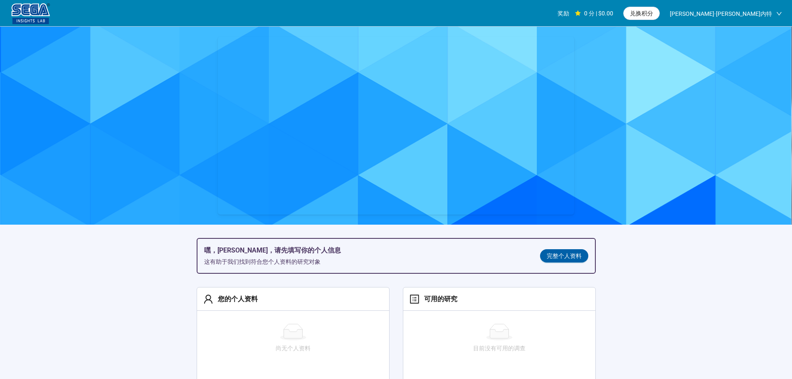
click at [566, 254] on font "完整个人资料" at bounding box center [564, 255] width 35 height 7
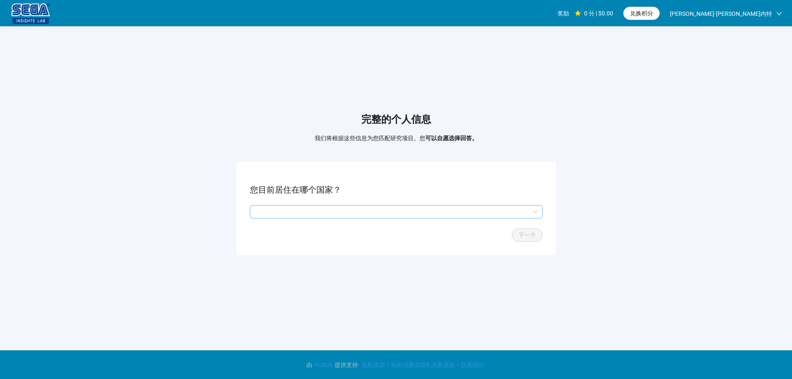
click at [313, 213] on input "search" at bounding box center [396, 211] width 283 height 12
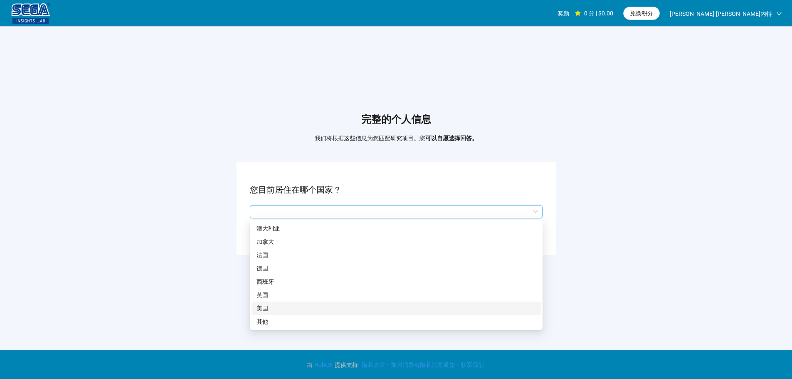
click at [278, 310] on p "美国" at bounding box center [395, 307] width 279 height 9
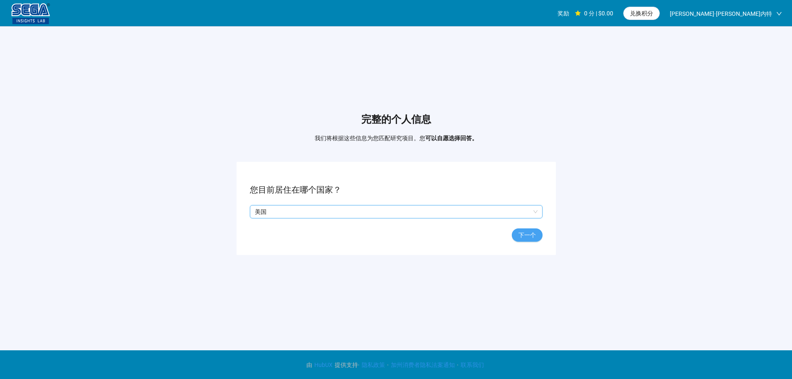
click at [525, 235] on font "下一个" at bounding box center [526, 235] width 17 height 7
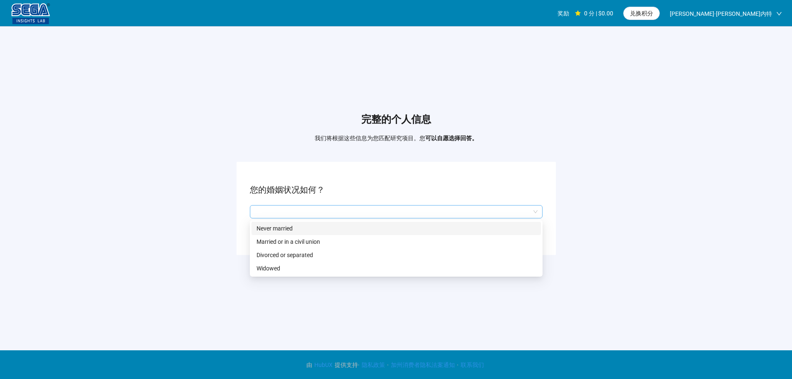
click at [297, 205] on div at bounding box center [396, 211] width 293 height 13
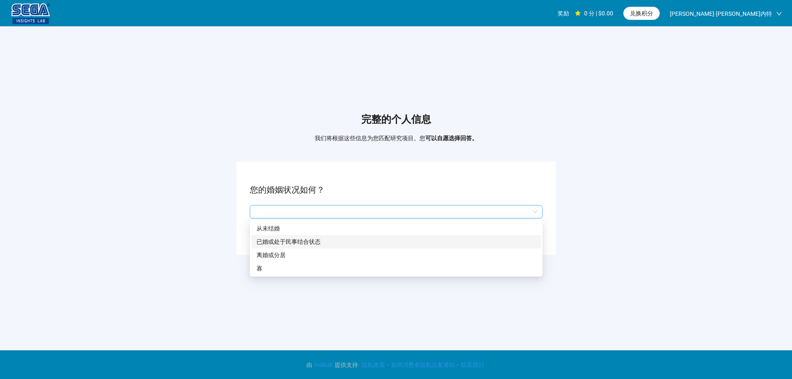
click at [282, 243] on font "已婚或处于民事结合状态" at bounding box center [288, 241] width 64 height 7
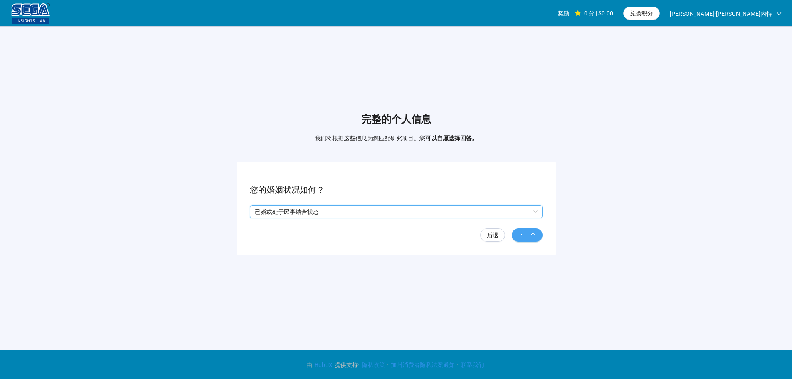
click at [528, 232] on font "下一个" at bounding box center [526, 235] width 17 height 7
click at [307, 213] on input "search" at bounding box center [396, 211] width 283 height 12
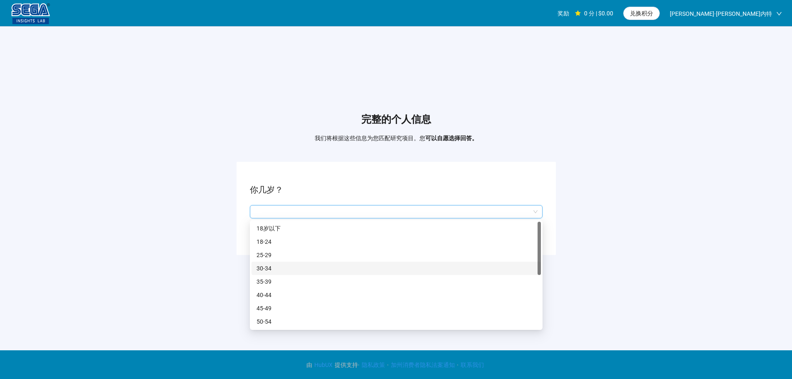
click at [290, 266] on p "30-34" at bounding box center [395, 268] width 279 height 9
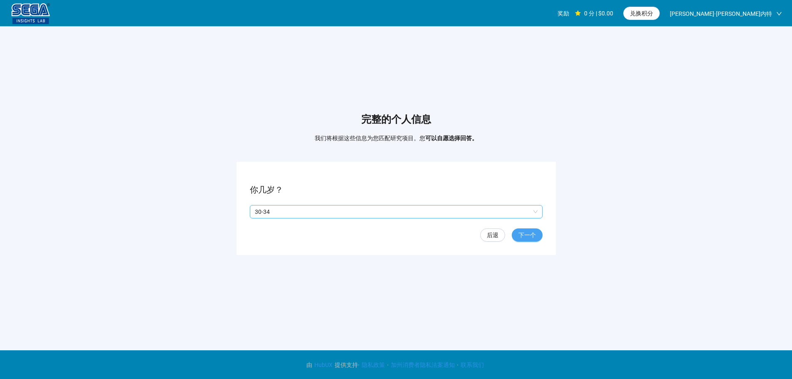
click at [528, 234] on font "下一个" at bounding box center [526, 235] width 17 height 7
click at [260, 212] on font "是的" at bounding box center [264, 211] width 12 height 7
click at [521, 232] on font "下一个" at bounding box center [526, 235] width 17 height 7
click at [305, 205] on div at bounding box center [396, 211] width 293 height 13
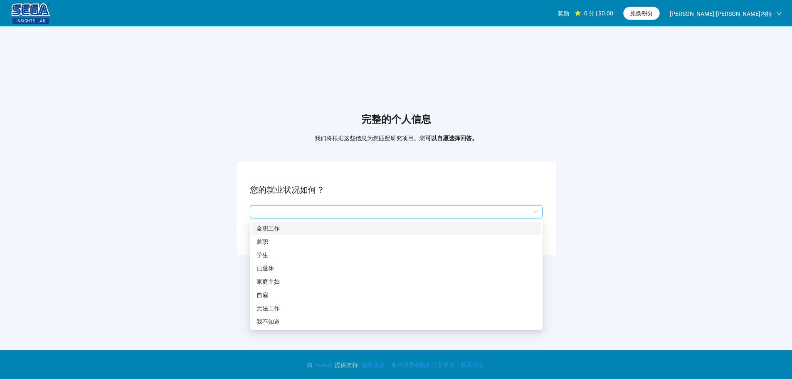
click at [289, 227] on p "全职工作" at bounding box center [395, 228] width 279 height 9
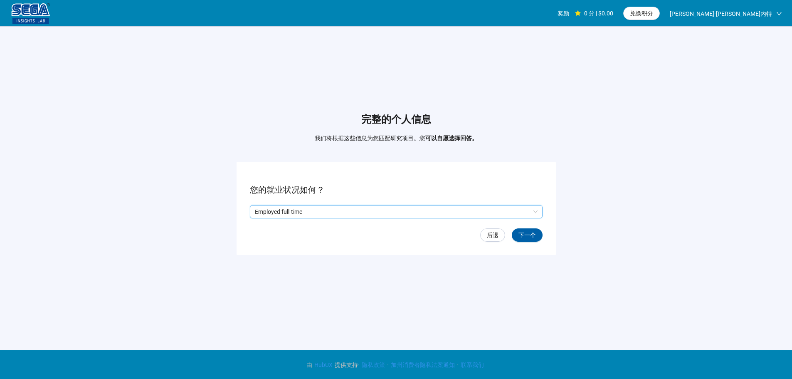
click at [527, 240] on button "下一个" at bounding box center [527, 234] width 31 height 13
click at [325, 215] on input "search" at bounding box center [396, 211] width 283 height 12
click at [325, 213] on input "search" at bounding box center [396, 211] width 283 height 12
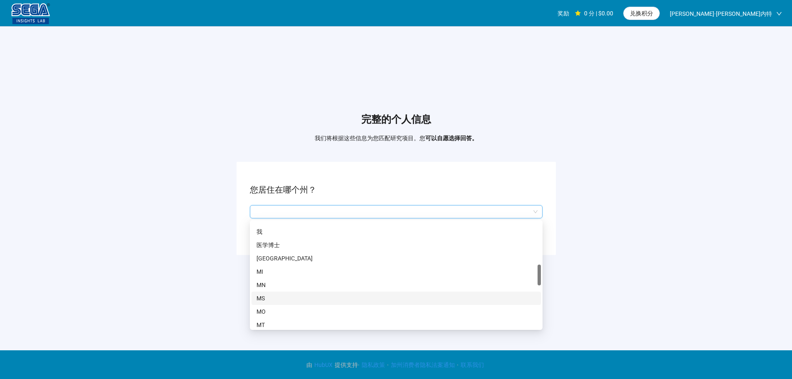
scroll to position [291, 0]
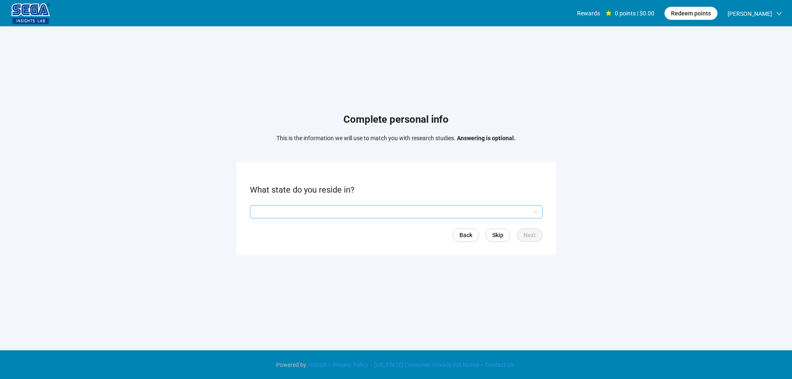
click at [362, 211] on input "search" at bounding box center [396, 211] width 283 height 12
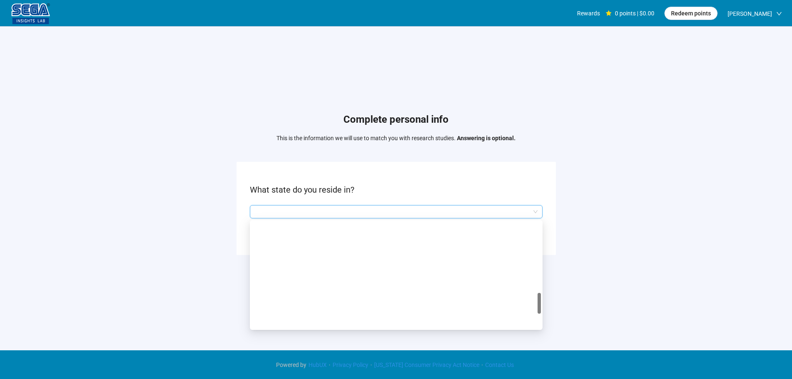
scroll to position [499, 0]
drag, startPoint x: 307, startPoint y: 304, endPoint x: 313, endPoint y: 304, distance: 6.7
click at [307, 304] on p "[GEOGRAPHIC_DATA]" at bounding box center [395, 301] width 279 height 9
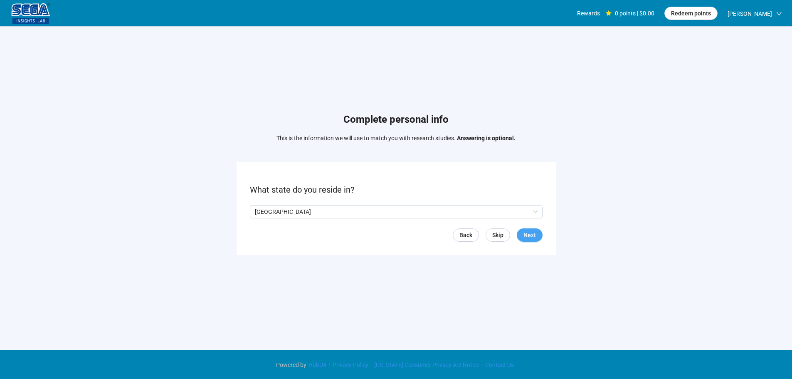
drag, startPoint x: 524, startPoint y: 237, endPoint x: 441, endPoint y: 303, distance: 106.2
click at [525, 237] on span "Next" at bounding box center [529, 234] width 12 height 9
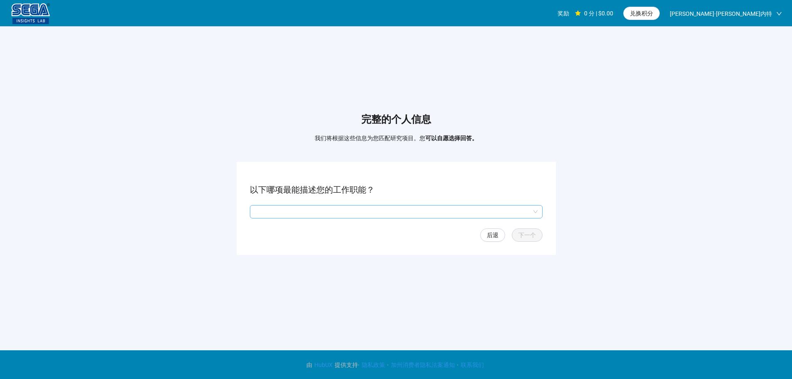
click at [350, 207] on input "search" at bounding box center [396, 211] width 283 height 12
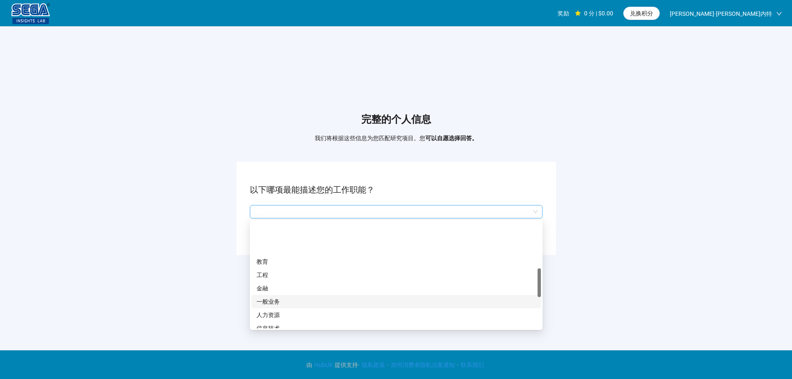
scroll to position [249, 0]
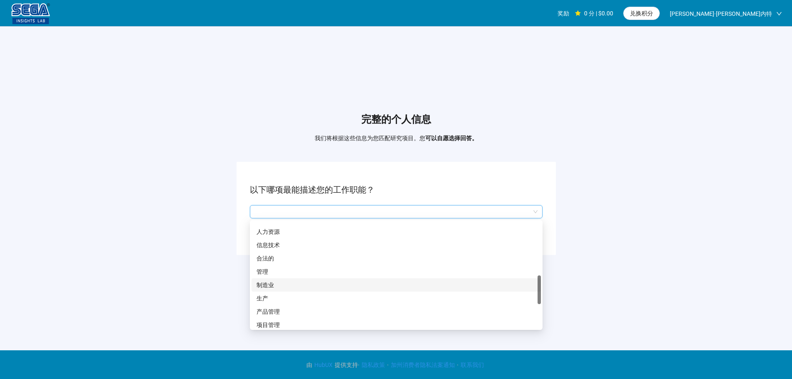
click at [289, 284] on p "制造业" at bounding box center [395, 284] width 279 height 9
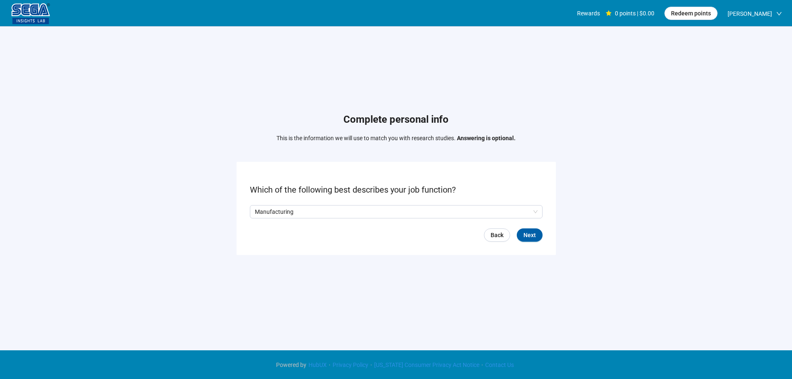
scroll to position [0, 0]
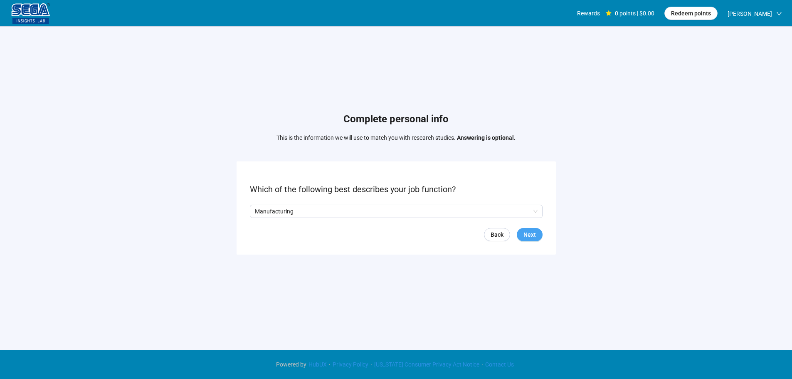
click at [538, 233] on button "Next" at bounding box center [530, 234] width 26 height 13
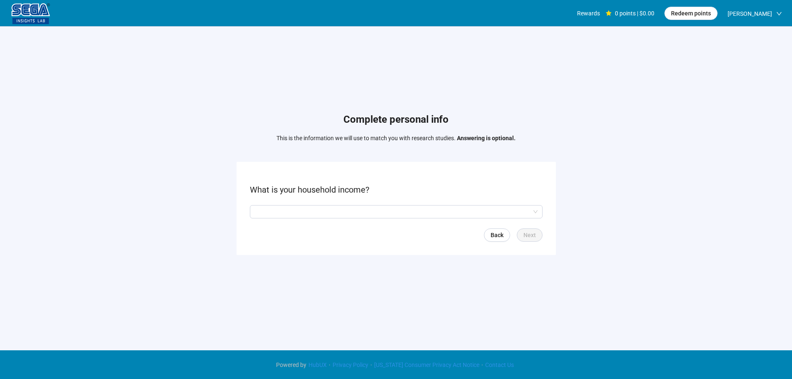
scroll to position [0, 0]
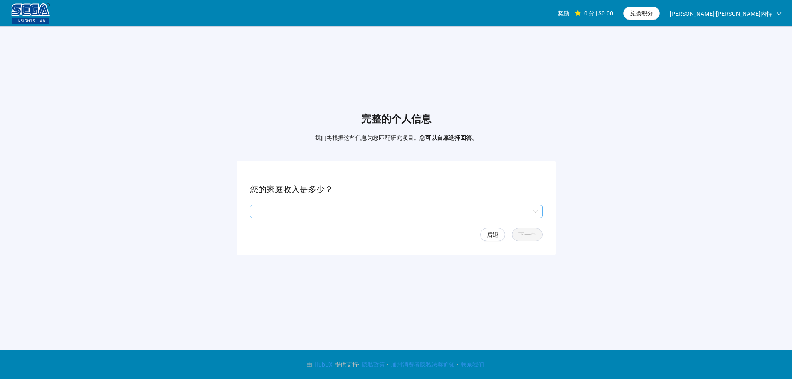
click at [297, 212] on input "search" at bounding box center [396, 211] width 283 height 12
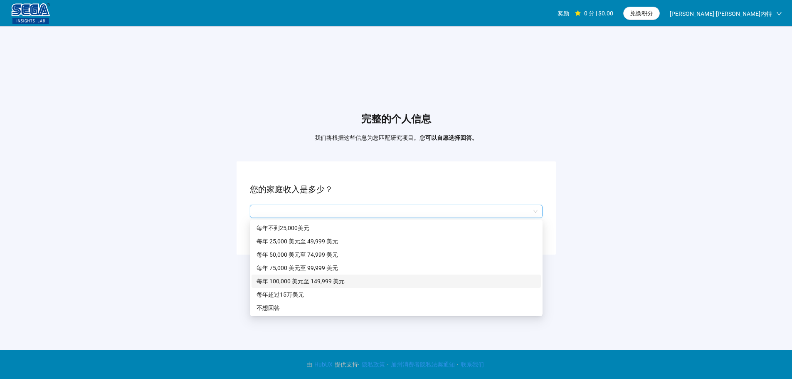
click at [304, 284] on font "每年 100,000 美元至 149,999 美元" at bounding box center [300, 281] width 88 height 7
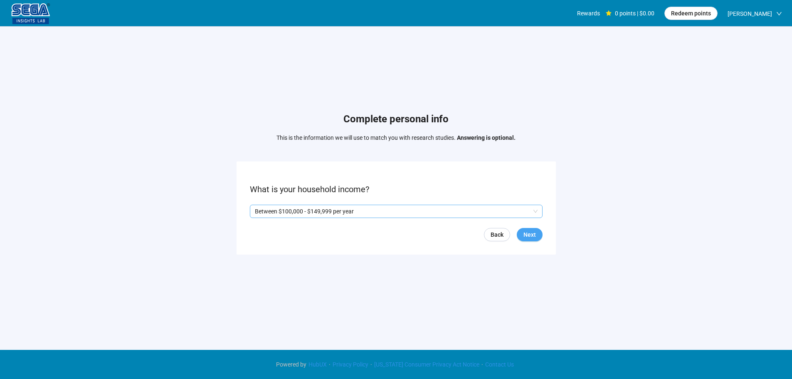
click at [531, 233] on span "Next" at bounding box center [529, 234] width 12 height 9
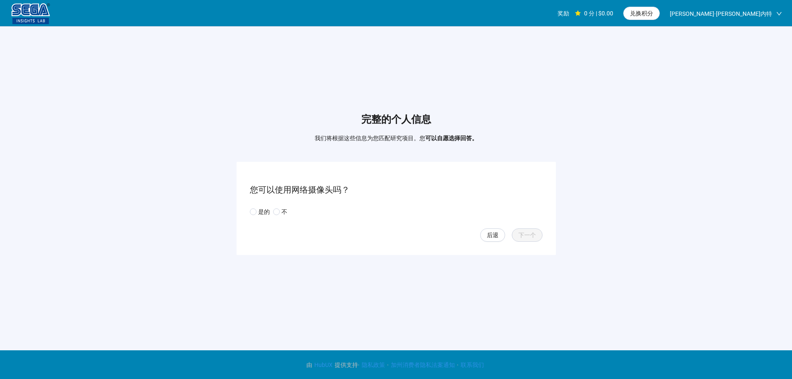
drag, startPoint x: 263, startPoint y: 210, endPoint x: 264, endPoint y: 221, distance: 11.3
click at [263, 210] on font "是的" at bounding box center [264, 211] width 12 height 7
click at [530, 232] on font "下一个" at bounding box center [526, 235] width 17 height 7
click at [296, 212] on input "search" at bounding box center [396, 211] width 283 height 12
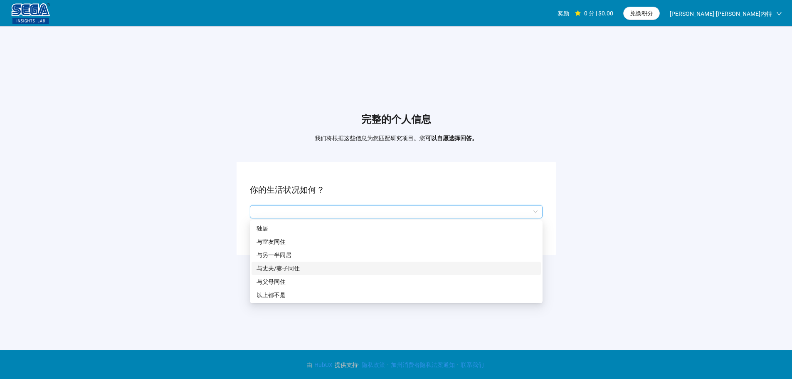
scroll to position [0, 0]
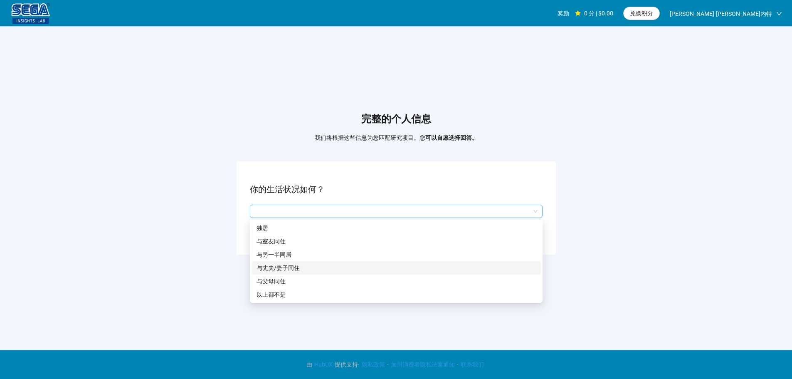
click at [294, 269] on font "与丈夫/妻子同住" at bounding box center [277, 267] width 43 height 7
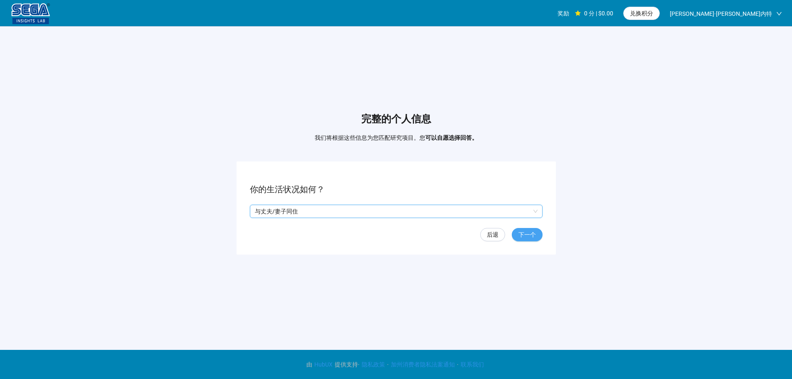
click at [532, 238] on span "下一个" at bounding box center [526, 234] width 17 height 9
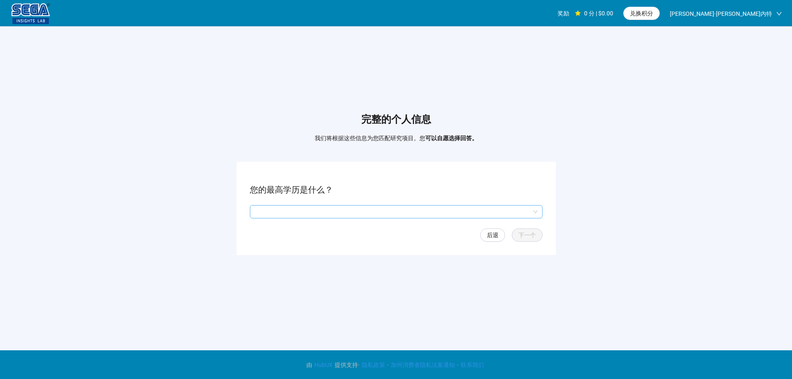
click at [339, 214] on input "search" at bounding box center [396, 211] width 283 height 12
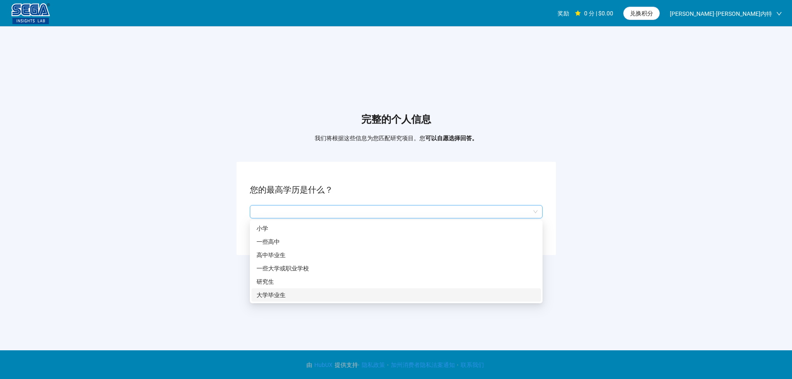
click at [280, 292] on font "大学毕业生" at bounding box center [270, 294] width 29 height 7
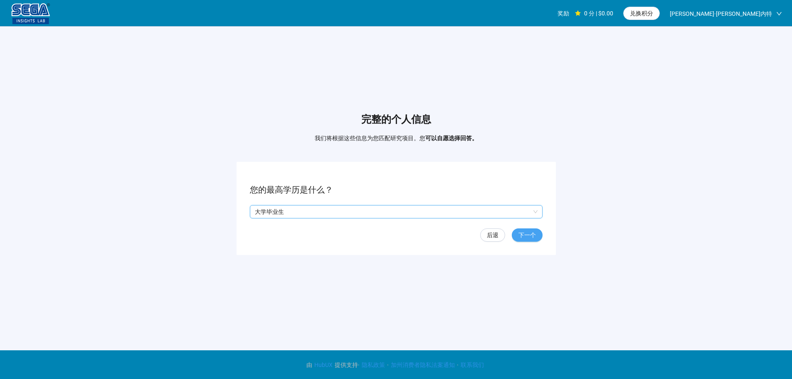
click at [531, 233] on font "下一个" at bounding box center [526, 235] width 17 height 7
click at [313, 212] on input "search" at bounding box center [396, 211] width 283 height 12
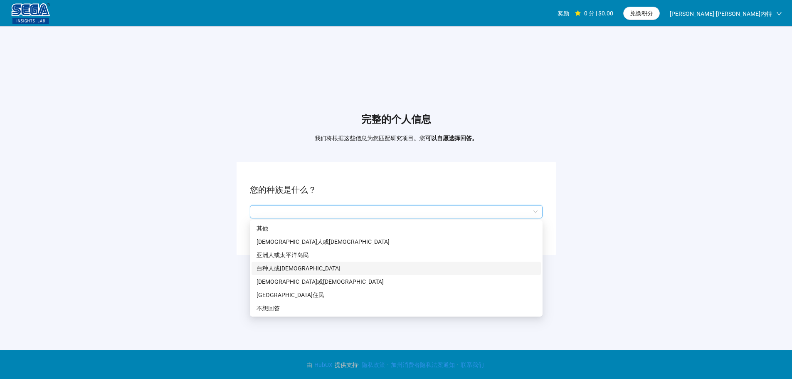
click at [286, 266] on font "白种人或[DEMOGRAPHIC_DATA]" at bounding box center [298, 268] width 84 height 7
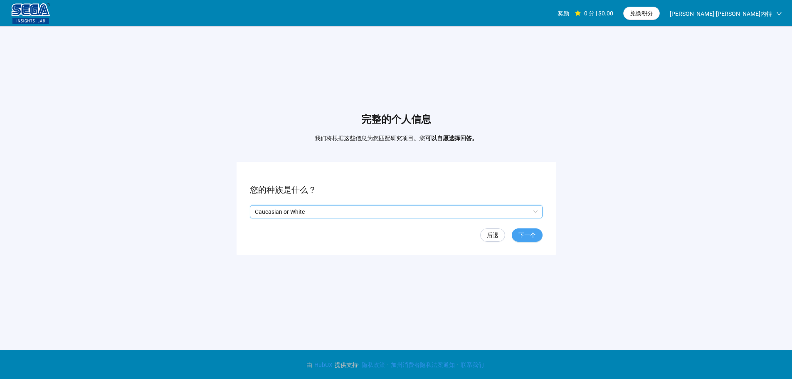
click at [530, 232] on font "下一个" at bounding box center [526, 235] width 17 height 7
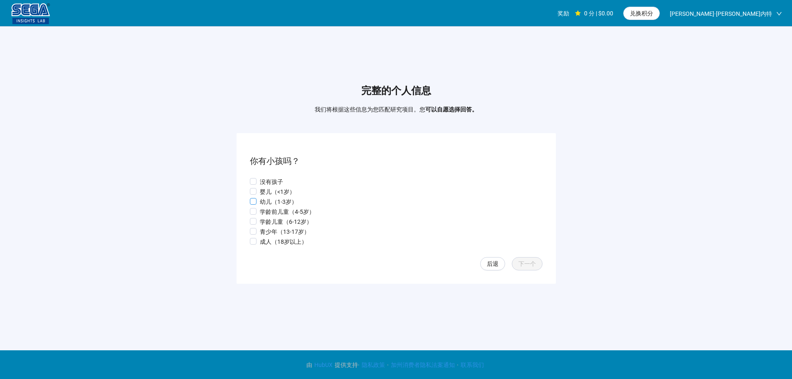
click at [268, 200] on font "幼儿（1-3岁）" at bounding box center [278, 201] width 37 height 7
click at [277, 212] on font "学龄前儿童（4-5岁）" at bounding box center [287, 211] width 55 height 7
click at [532, 264] on font "下一个" at bounding box center [526, 263] width 17 height 7
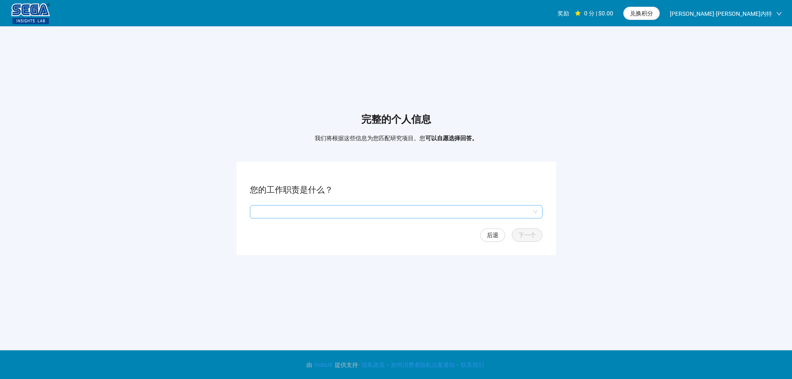
click at [288, 209] on input "search" at bounding box center [396, 211] width 283 height 12
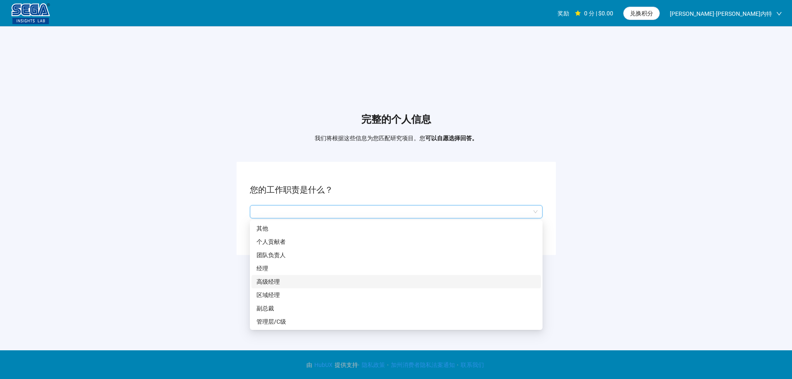
click at [274, 281] on font "高级经理" at bounding box center [267, 281] width 23 height 7
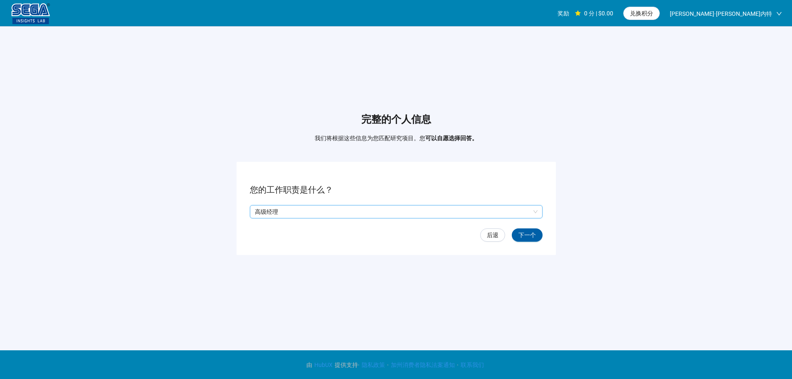
click at [313, 209] on p "高级经理" at bounding box center [392, 211] width 275 height 12
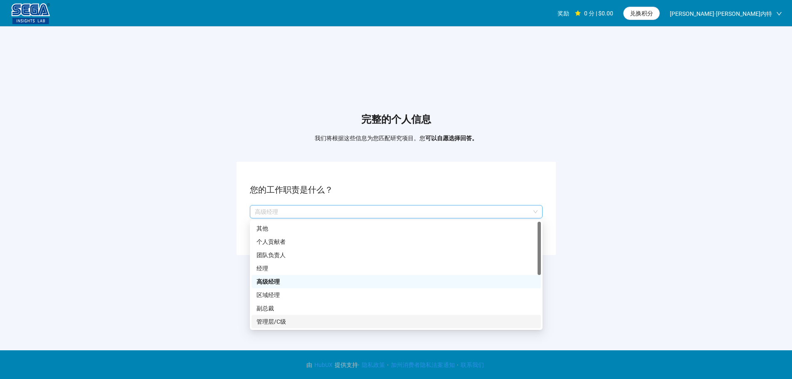
click at [279, 320] on font "管理层/C级" at bounding box center [271, 321] width 30 height 7
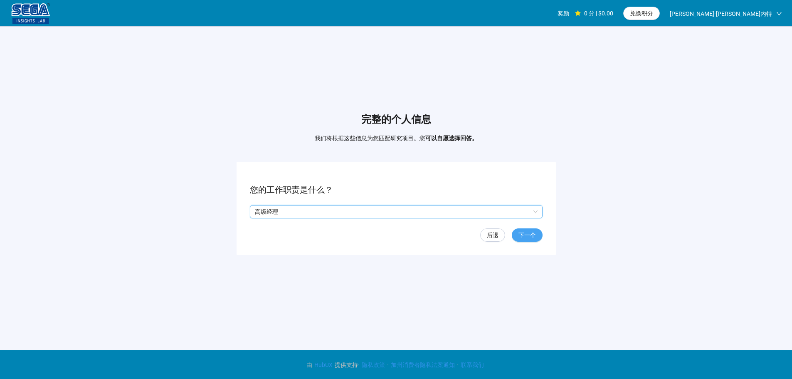
click at [536, 231] on button "下一个" at bounding box center [527, 234] width 31 height 13
click at [278, 210] on input "search" at bounding box center [396, 211] width 283 height 12
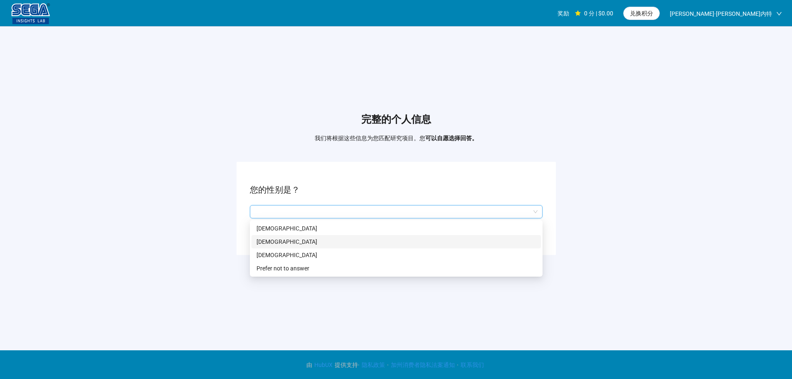
click at [269, 239] on p "[DEMOGRAPHIC_DATA]" at bounding box center [395, 241] width 279 height 9
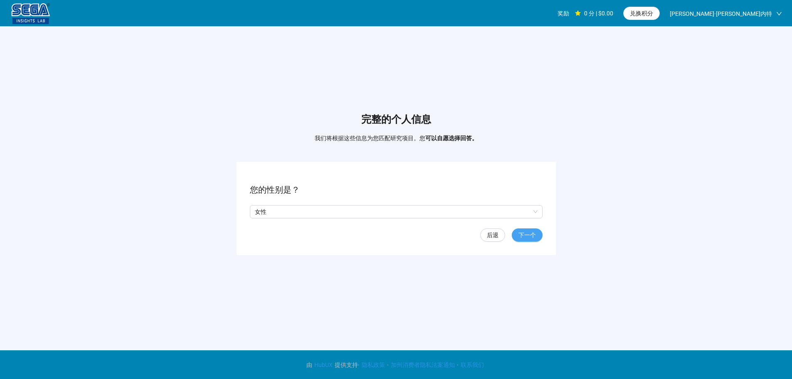
click at [531, 236] on font "下一个" at bounding box center [526, 235] width 17 height 7
click at [269, 213] on input at bounding box center [268, 211] width 37 height 12
type input "**"
click at [529, 234] on font "下一个" at bounding box center [526, 235] width 17 height 7
click at [330, 212] on input "search" at bounding box center [396, 211] width 283 height 12
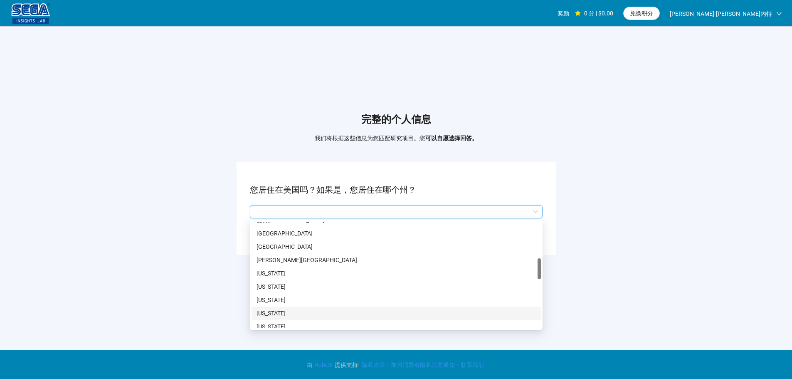
scroll to position [374, 0]
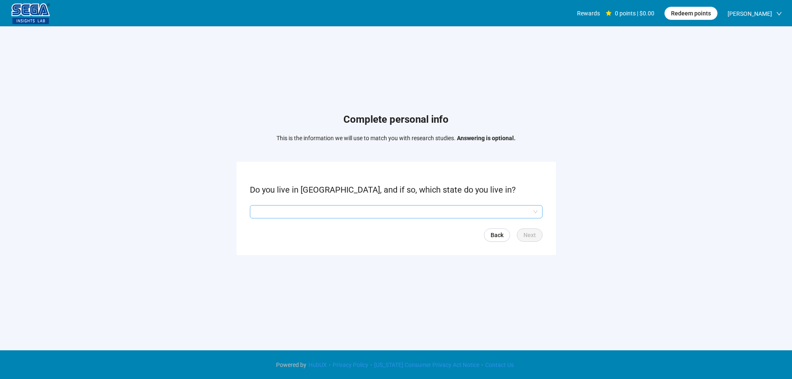
drag, startPoint x: 355, startPoint y: 210, endPoint x: 351, endPoint y: 221, distance: 11.4
click at [355, 210] on input "search" at bounding box center [396, 211] width 283 height 12
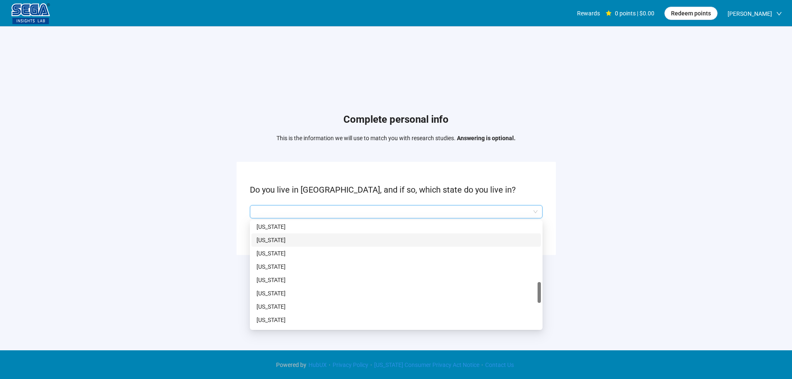
scroll to position [540, 0]
click at [282, 258] on p "[US_STATE]" at bounding box center [395, 259] width 279 height 9
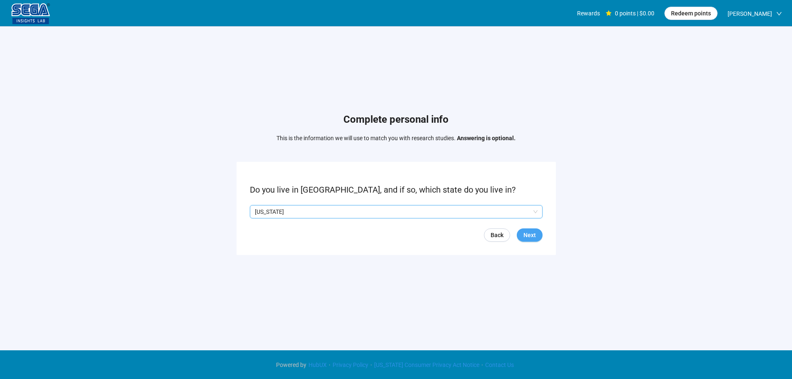
click at [534, 237] on span "Next" at bounding box center [529, 234] width 12 height 9
click at [531, 234] on span "Next" at bounding box center [529, 234] width 12 height 9
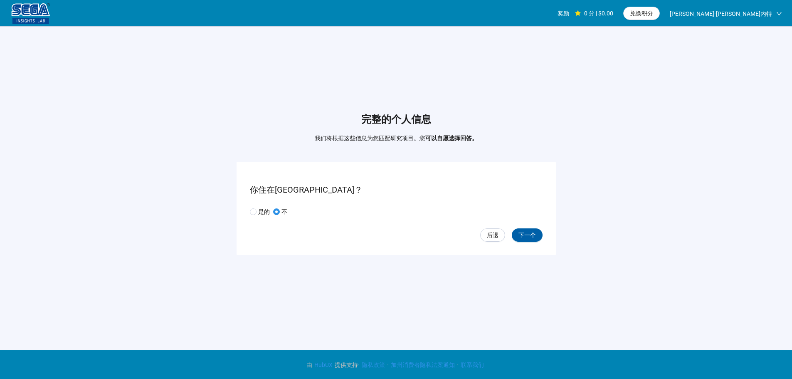
scroll to position [0, 0]
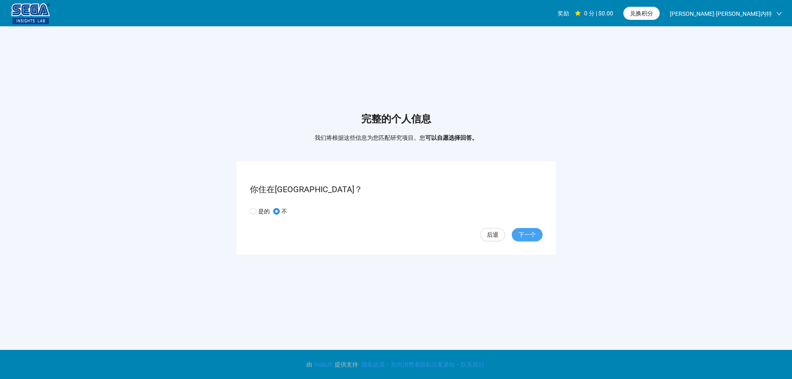
click at [523, 232] on font "下一个" at bounding box center [526, 234] width 17 height 7
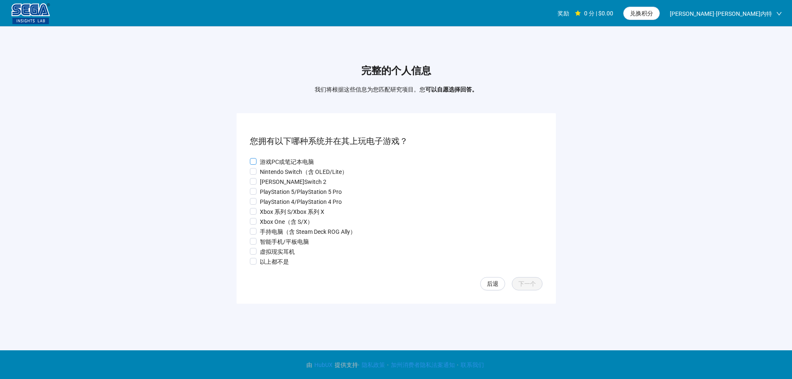
click at [276, 160] on font "游戏PC或笔记本电脑" at bounding box center [287, 161] width 54 height 7
drag, startPoint x: 271, startPoint y: 175, endPoint x: 271, endPoint y: 182, distance: 7.9
click at [271, 176] on div "游戏PC或笔记本电脑 Nintendo Switch（含 OLED/Lite） [PERSON_NAME]Switch 2 PlayStation 5/Pla…" at bounding box center [396, 211] width 293 height 109
drag, startPoint x: 272, startPoint y: 197, endPoint x: 272, endPoint y: 214, distance: 17.0
click at [272, 199] on p "PlayStation 4/PlayStation 4 Pro" at bounding box center [301, 201] width 82 height 9
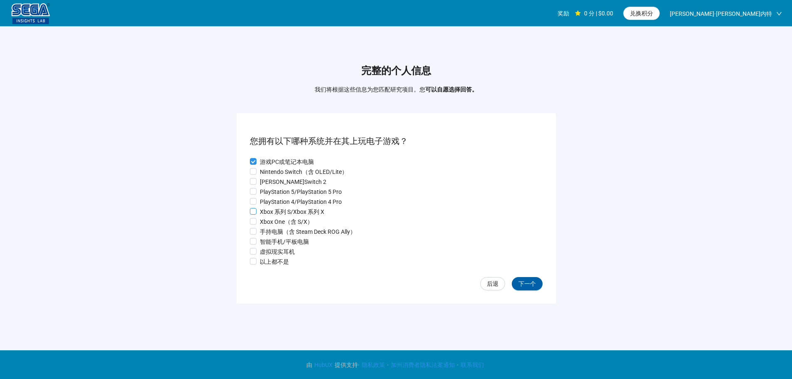
click at [272, 214] on font "Xbox 系列 S/Xbox 系列 X" at bounding box center [292, 211] width 64 height 7
click at [272, 226] on p "Xbox One（含 S/X）" at bounding box center [286, 221] width 53 height 9
click at [271, 239] on font "智能手机/平板电脑" at bounding box center [284, 241] width 49 height 7
click at [265, 188] on font "PlayStation 5/PlayStation 5 Pro" at bounding box center [301, 191] width 82 height 7
click at [269, 180] on font "[PERSON_NAME]Switch 2" at bounding box center [293, 181] width 67 height 7
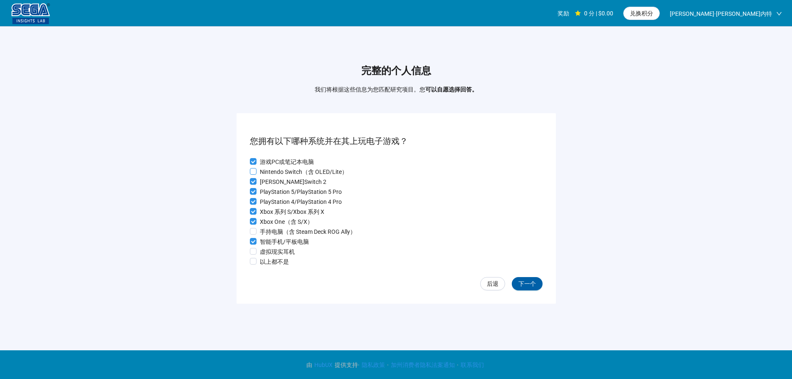
click at [274, 168] on font "Nintendo Switch（含 OLED/Lite）" at bounding box center [304, 171] width 88 height 7
click at [280, 234] on font "手持电脑（含 Steam Deck ROG Ally）" at bounding box center [308, 231] width 96 height 7
click at [286, 253] on font "虚拟现实耳机" at bounding box center [277, 251] width 35 height 7
click at [535, 285] on font "下一个" at bounding box center [526, 283] width 17 height 7
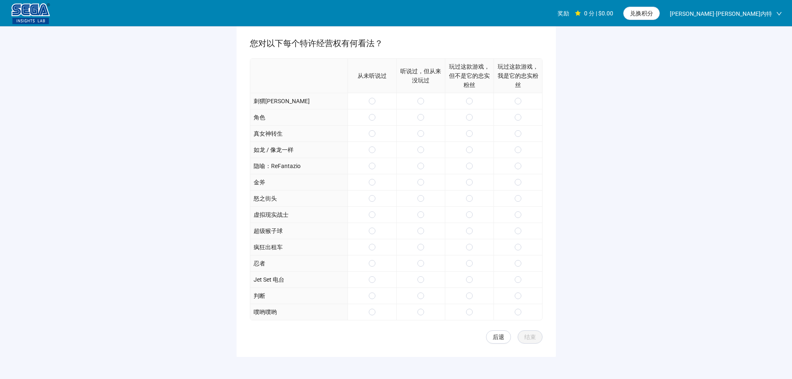
scroll to position [83, 0]
click at [513, 97] on div at bounding box center [517, 100] width 49 height 16
click at [501, 117] on div at bounding box center [517, 116] width 49 height 16
click at [528, 89] on p "玩过这款游戏，我是它的忠实粉丝" at bounding box center [518, 75] width 42 height 27
drag, startPoint x: 516, startPoint y: 122, endPoint x: 516, endPoint y: 139, distance: 17.0
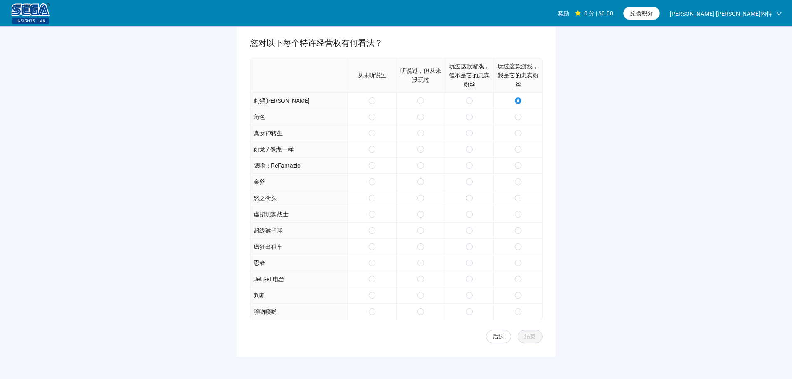
click at [516, 122] on div at bounding box center [517, 116] width 49 height 16
drag, startPoint x: 516, startPoint y: 139, endPoint x: 516, endPoint y: 145, distance: 5.8
click at [516, 140] on div at bounding box center [517, 133] width 49 height 16
click at [517, 165] on span at bounding box center [518, 165] width 7 height 7
click at [518, 177] on div at bounding box center [517, 181] width 49 height 16
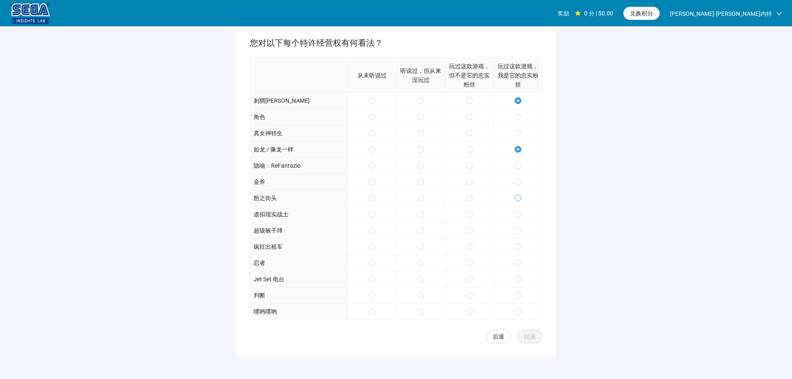
click at [518, 192] on div at bounding box center [517, 198] width 49 height 16
click at [517, 206] on div at bounding box center [517, 214] width 49 height 16
click at [524, 112] on div at bounding box center [517, 116] width 49 height 16
click at [519, 196] on span at bounding box center [518, 198] width 7 height 7
click at [518, 211] on span at bounding box center [518, 214] width 7 height 7
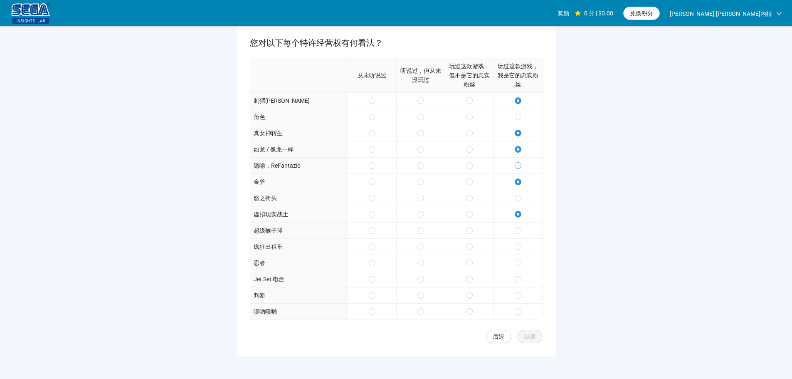
click at [520, 165] on span at bounding box center [518, 165] width 7 height 7
click at [520, 108] on div at bounding box center [517, 100] width 49 height 16
click at [520, 121] on label at bounding box center [518, 116] width 7 height 9
click at [522, 198] on div at bounding box center [517, 198] width 49 height 16
click at [520, 202] on label at bounding box center [518, 197] width 7 height 9
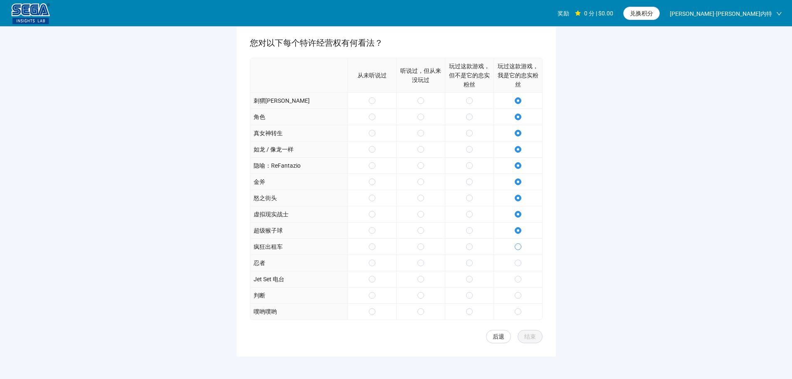
click at [518, 242] on div at bounding box center [517, 246] width 49 height 16
click at [517, 250] on label at bounding box center [518, 246] width 7 height 9
click at [516, 274] on div at bounding box center [517, 279] width 49 height 16
click at [518, 290] on div at bounding box center [517, 295] width 49 height 16
click at [520, 314] on span at bounding box center [518, 311] width 7 height 7
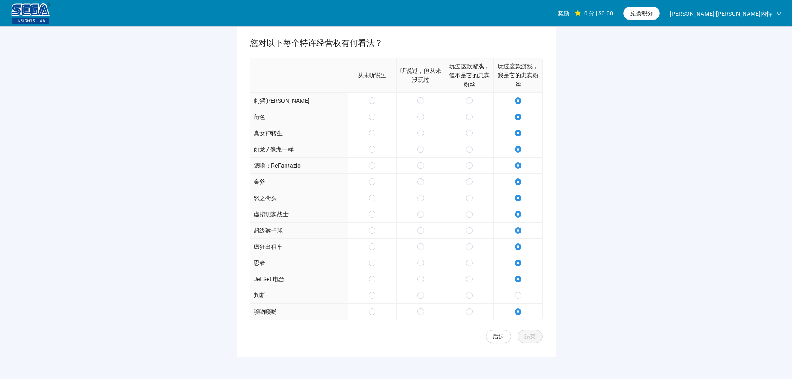
click at [518, 300] on div at bounding box center [517, 295] width 49 height 16
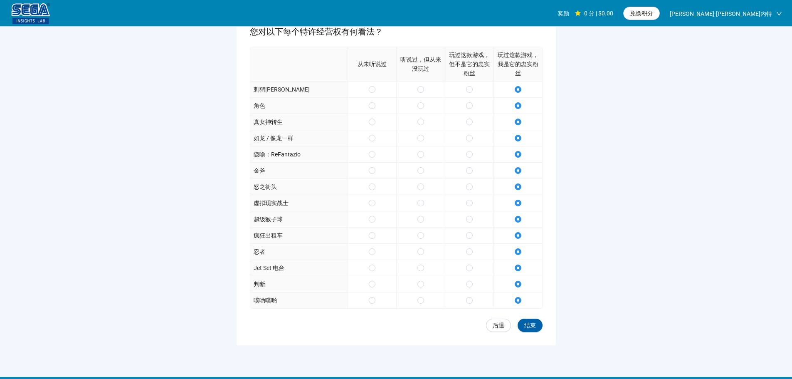
scroll to position [80, 0]
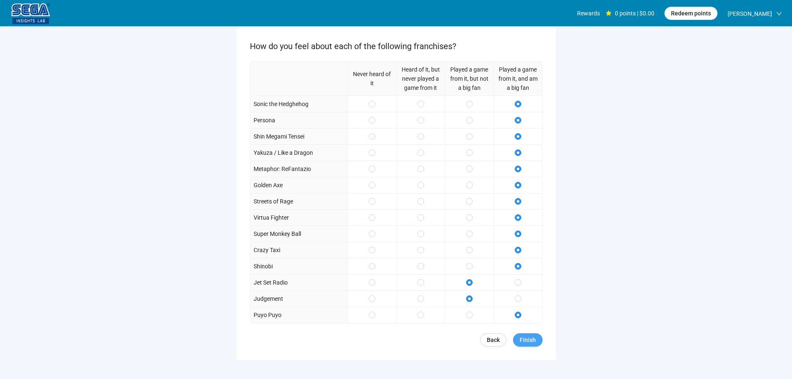
click at [528, 341] on span "Finish" at bounding box center [528, 339] width 16 height 9
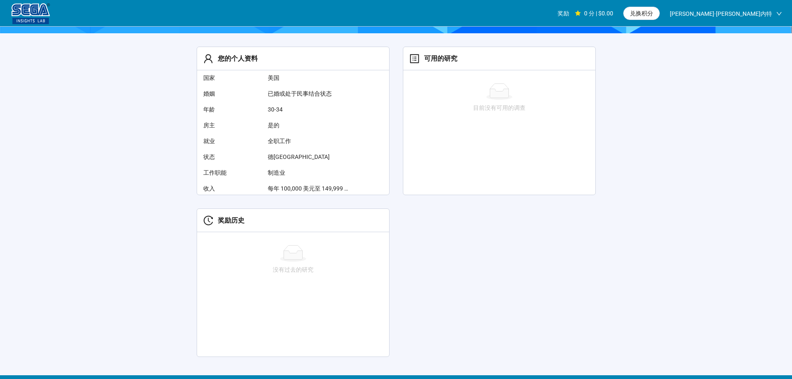
scroll to position [177, 0]
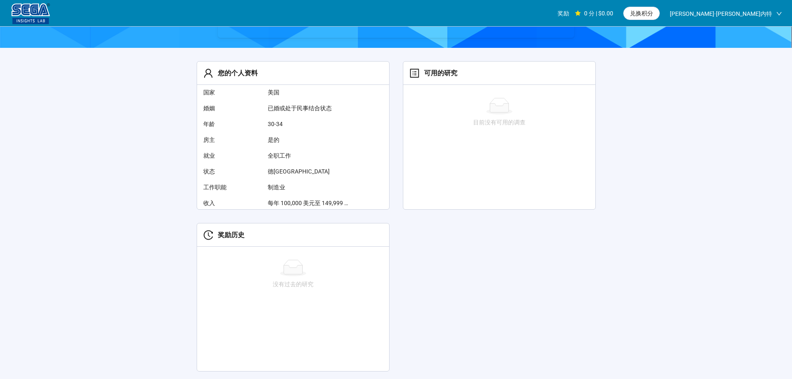
click at [510, 304] on div "您的个人资料 国家 美国 婚姻 已婚或处于民事结合状态 年龄 30-34 房主 是的 就业 全职工作 状态 德[GEOGRAPHIC_DATA] 工作职能 制…" at bounding box center [396, 216] width 426 height 337
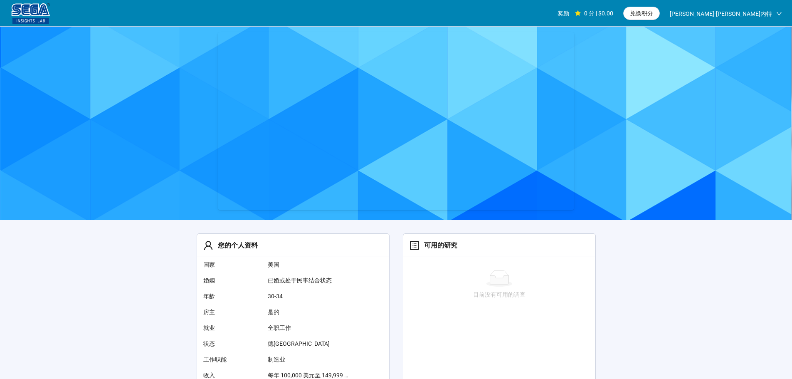
scroll to position [0, 0]
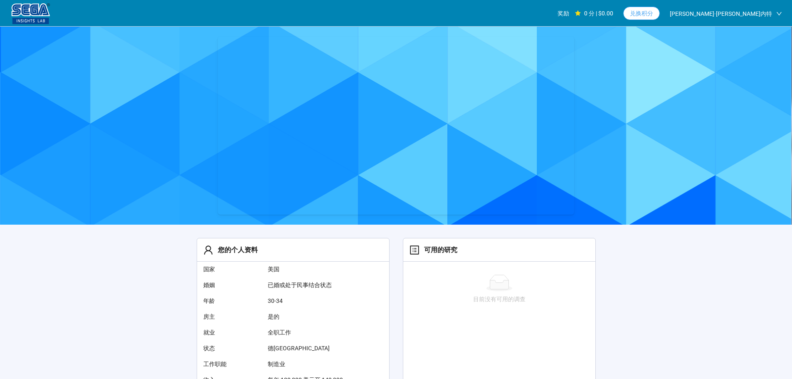
click at [653, 11] on font "兑换积分" at bounding box center [641, 13] width 23 height 7
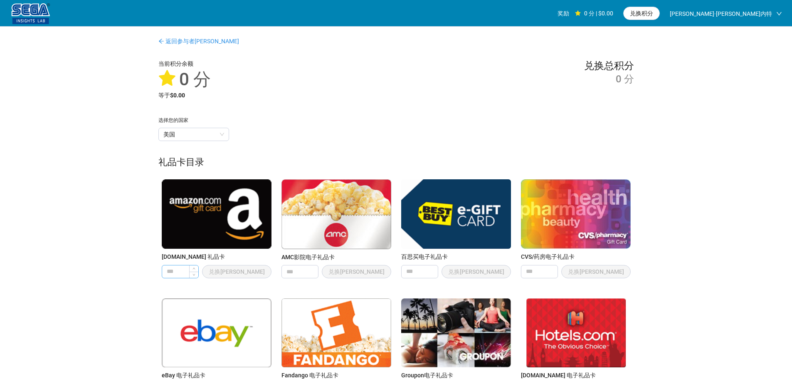
click at [183, 269] on input "number" at bounding box center [180, 271] width 36 height 12
click at [163, 44] on link "返回参与者[PERSON_NAME]" at bounding box center [198, 41] width 81 height 7
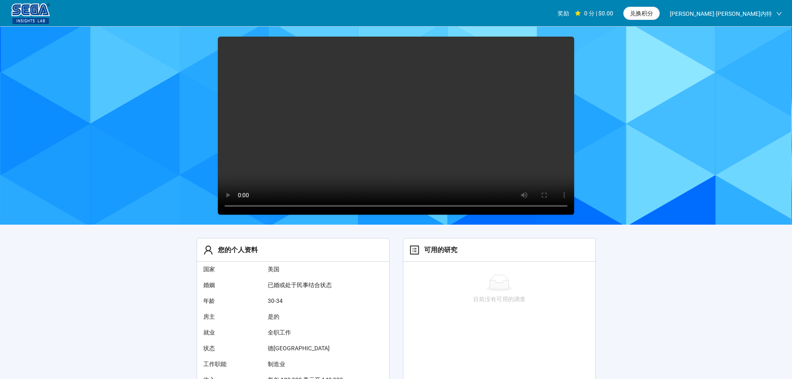
click at [392, 125] on video at bounding box center [396, 126] width 356 height 178
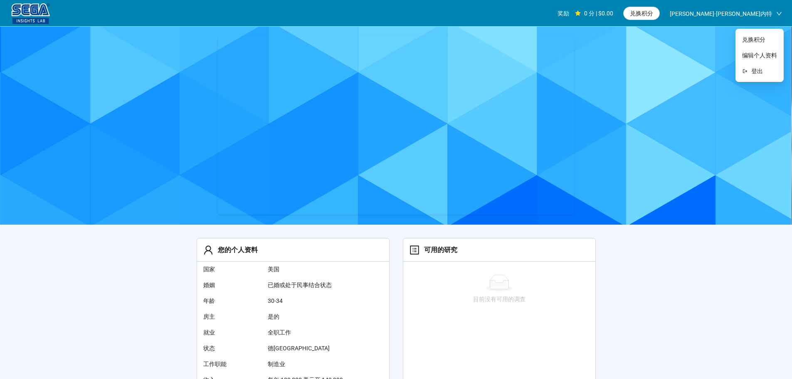
click at [779, 15] on icon "向下" at bounding box center [779, 14] width 6 height 6
click at [613, 14] on font "0 分 | $0.00" at bounding box center [598, 13] width 29 height 7
click at [613, 15] on div "0 分 | $0.00" at bounding box center [594, 13] width 38 height 27
click at [569, 14] on font "奖励" at bounding box center [563, 13] width 12 height 7
